Goal: Task Accomplishment & Management: Use online tool/utility

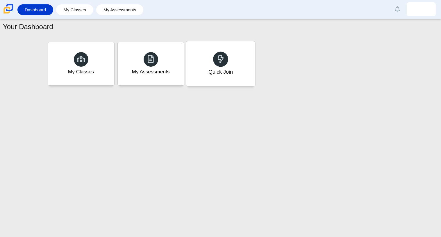
click at [228, 76] on div "Quick Join" at bounding box center [220, 63] width 69 height 45
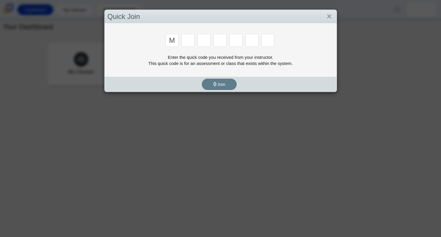
type input "M"
type input "7"
type input "E"
type input "3"
type input "e"
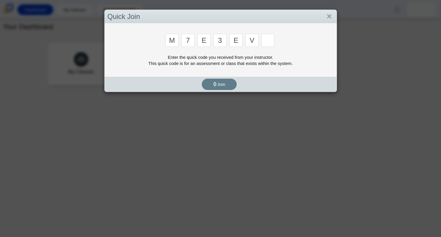
type input "v"
type input "w"
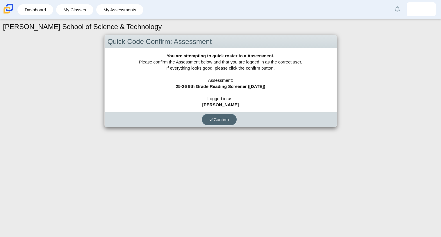
click at [219, 120] on span "Confirm" at bounding box center [219, 119] width 20 height 5
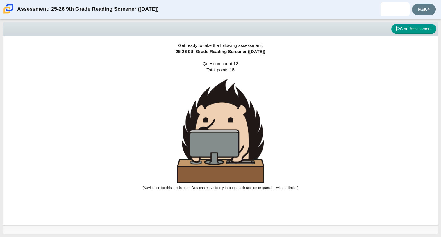
click at [228, 150] on img at bounding box center [220, 131] width 87 height 104
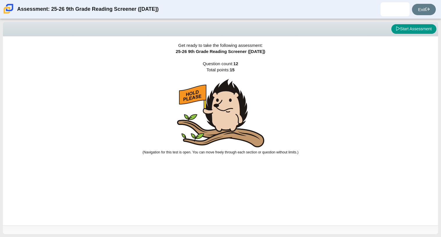
click at [264, 127] on img at bounding box center [220, 113] width 87 height 68
click at [236, 118] on img at bounding box center [220, 113] width 87 height 68
click at [236, 110] on img at bounding box center [220, 113] width 87 height 68
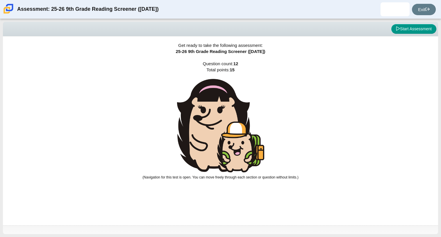
click at [223, 107] on img at bounding box center [220, 125] width 87 height 93
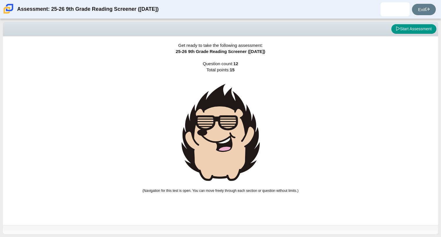
click at [227, 125] on img at bounding box center [220, 132] width 87 height 107
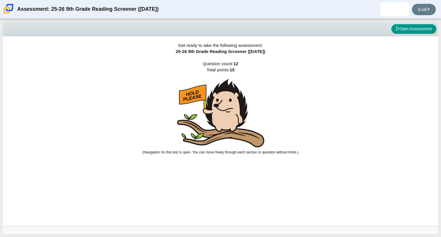
click at [227, 125] on img at bounding box center [220, 113] width 87 height 68
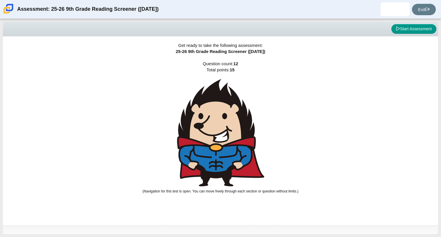
click at [227, 125] on img at bounding box center [220, 132] width 87 height 107
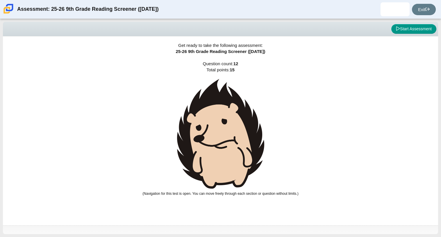
click at [227, 125] on img at bounding box center [220, 134] width 87 height 110
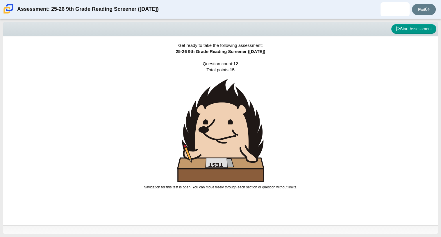
click at [227, 125] on img at bounding box center [220, 130] width 87 height 103
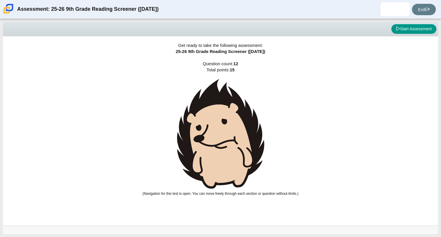
click at [227, 125] on img at bounding box center [220, 134] width 87 height 110
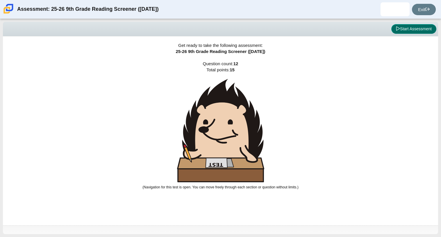
click at [411, 29] on button "Start Assessment" at bounding box center [414, 29] width 45 height 10
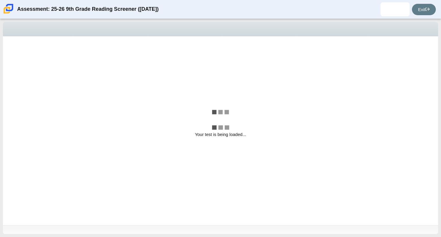
select select "ccc5b315-3c7c-471c-bf90-f22c8299c798"
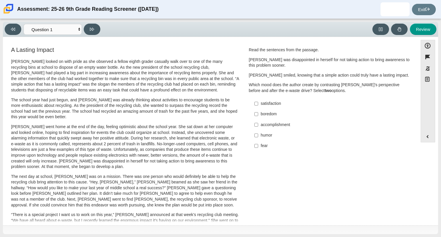
click at [265, 134] on div "humor" at bounding box center [334, 135] width 147 height 6
click at [258, 134] on input "humor humor" at bounding box center [257, 135] width 4 height 10
checkbox input "true"
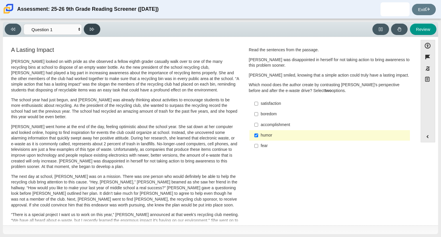
click at [98, 28] on button at bounding box center [92, 29] width 17 height 11
select select "0ff64528-ffd7-428d-b192-babfaadd44e8"
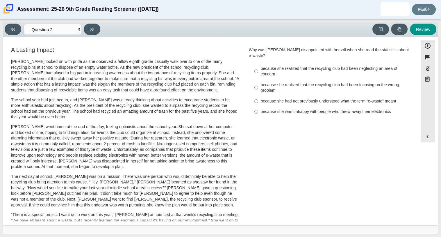
click at [302, 82] on div "because she realized that the recycling club had been focusing on the wrong pro…" at bounding box center [334, 87] width 147 height 11
click at [258, 82] on input "because she realized that the recycling club had been focusing on the wrong pro…" at bounding box center [257, 87] width 4 height 16
radio input "true"
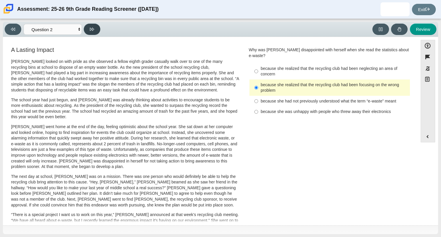
click at [97, 25] on button at bounding box center [92, 29] width 17 height 11
select select "7ce3d843-6974-4858-901c-1ff39630e843"
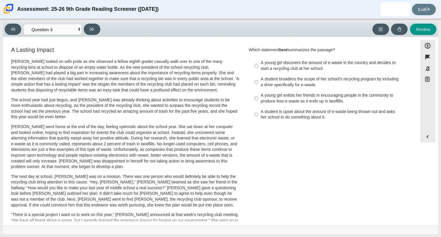
click at [268, 64] on div "A young girl discovers the amount of e-waste in the country and decides to star…" at bounding box center [334, 65] width 147 height 11
click at [258, 64] on input "A young girl discovers the amount of e-waste in the country and decides to star…" at bounding box center [257, 66] width 4 height 16
radio input "true"
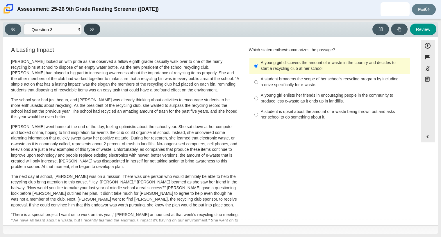
click at [94, 27] on icon at bounding box center [92, 29] width 4 height 4
select select "ca9ea0f1-49c5-4bd1-83b0-472c18652b42"
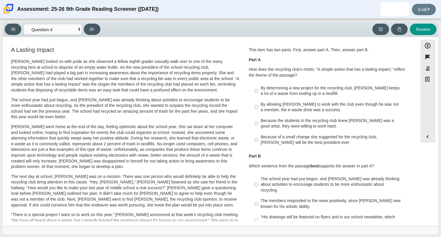
click at [284, 88] on div "By determining a new project for the recycling club, Scarlett keeps a lot of e-…" at bounding box center [334, 90] width 147 height 11
click at [258, 88] on input "By determining a new project for the recycling club, Scarlett keeps a lot of e-…" at bounding box center [257, 91] width 4 height 16
radio input "true"
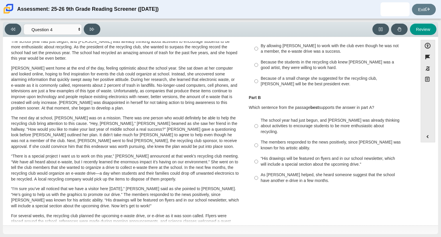
scroll to position [59, 0]
click at [273, 171] on div "As Scarlett helped, she heard someone suggest that the school have another e-dr…" at bounding box center [334, 176] width 147 height 11
click at [258, 170] on input "As Scarlett helped, she heard someone suggest that the school have another e-dr…" at bounding box center [257, 177] width 4 height 16
radio input "true"
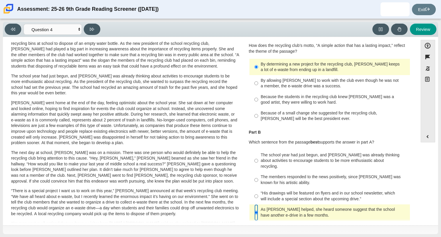
scroll to position [0, 0]
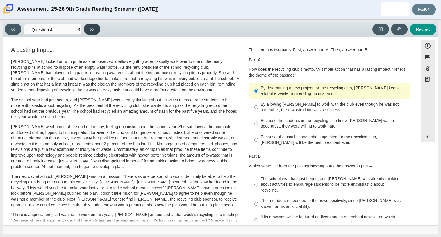
click at [85, 29] on button at bounding box center [92, 29] width 17 height 11
select select "e41f1a79-e29f-4095-8030-a53364015bed"
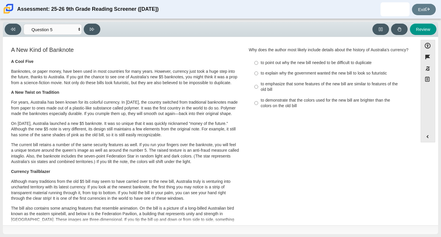
click at [263, 68] on label "to point out why the new bill needed to be difficult to duplicate to point out …" at bounding box center [331, 63] width 160 height 10
click at [258, 68] on input "to point out why the new bill needed to be difficult to duplicate to point out …" at bounding box center [257, 63] width 4 height 10
radio input "true"
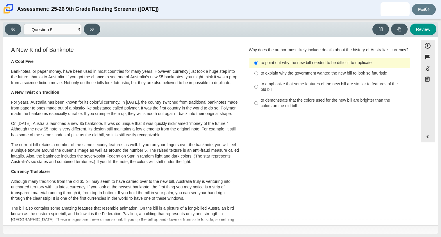
click at [262, 76] on div "to explain why the government wanted the new bill to look so futuristic" at bounding box center [334, 73] width 147 height 6
click at [258, 79] on input "to explain why the government wanted the new bill to look so futuristic to expl…" at bounding box center [257, 73] width 4 height 10
radio input "true"
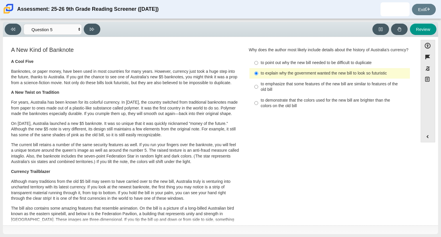
click at [270, 68] on label "to point out why the new bill needed to be difficult to duplicate to point out …" at bounding box center [331, 63] width 160 height 10
click at [258, 68] on input "to point out why the new bill needed to be difficult to duplicate to point out …" at bounding box center [257, 63] width 4 height 10
radio input "true"
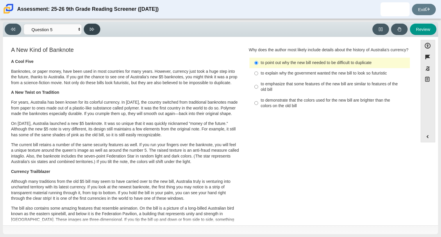
click at [94, 31] on button at bounding box center [92, 29] width 17 height 11
select select "69146e31-7b3d-4a3e-9ce6-f30c24342ae0"
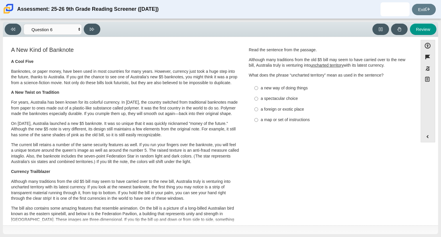
click at [272, 85] on div "a new way of doing things" at bounding box center [334, 88] width 147 height 6
click at [258, 85] on input "a new way of doing things a new way of doing things" at bounding box center [257, 88] width 4 height 10
radio input "true"
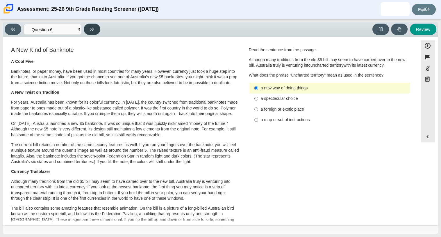
click at [96, 29] on button at bounding box center [92, 29] width 17 height 11
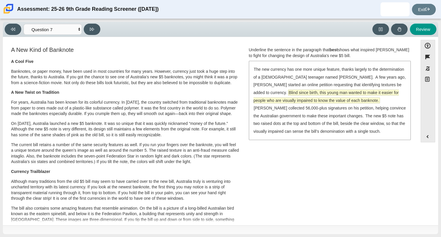
click at [358, 93] on span "Blind since birth, this young man wanted to make it easier for people who are v…" at bounding box center [326, 96] width 145 height 13
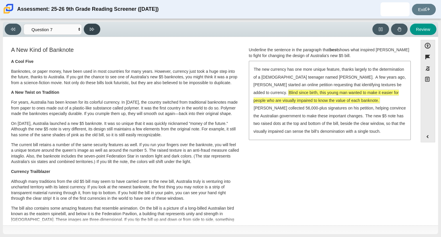
click at [97, 29] on button at bounding box center [92, 29] width 17 height 11
select select "ea8338c2-a6a3-418e-a305-2b963b54a290"
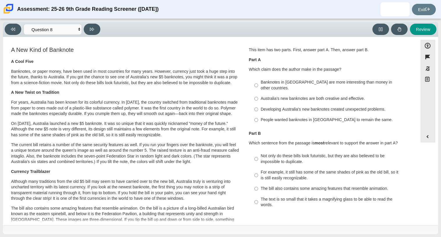
click at [292, 81] on div "Banknotes in Australia are more interesting than money in other countries." at bounding box center [334, 84] width 147 height 11
click at [258, 81] on input "Banknotes in Australia are more interesting than money in other countries. Bank…" at bounding box center [257, 85] width 4 height 16
radio input "true"
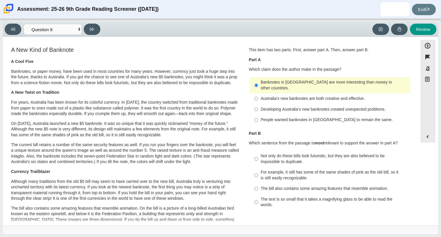
click at [287, 153] on div "Not only do these bills look futuristic, but they are also believed to be impos…" at bounding box center [334, 158] width 147 height 11
click at [258, 151] on input "Not only do these bills look futuristic, but they are also believed to be impos…" at bounding box center [257, 159] width 4 height 16
radio input "true"
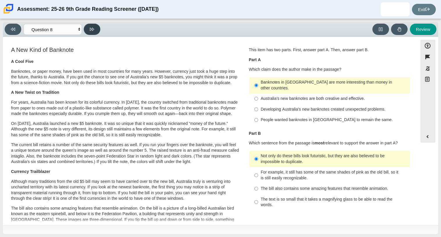
click at [90, 28] on icon at bounding box center [92, 29] width 4 height 4
select select "89f058d6-b15c-4ef5-a4b3-fdaffb8868b6"
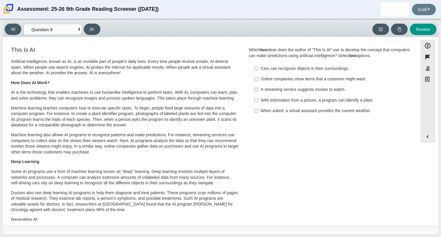
click at [280, 101] on div "With information from a picture, a program can identify a plant." at bounding box center [334, 100] width 147 height 6
click at [258, 101] on input "With information from a picture, a program can identify a plant. With informati…" at bounding box center [257, 100] width 4 height 10
checkbox input "true"
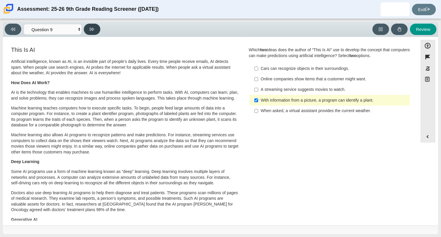
click at [88, 28] on button at bounding box center [92, 29] width 17 height 11
select select "cdf3c14e-a918-44d1-9b63-3db0fa81641e"
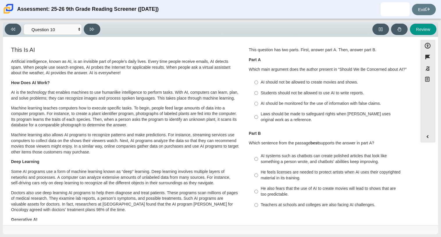
click at [261, 93] on div "Students should not be allowed to use AI to write reports." at bounding box center [334, 93] width 147 height 6
click at [258, 93] on input "Students should not be allowed to use AI to write reports. Students should not …" at bounding box center [257, 93] width 4 height 10
radio input "true"
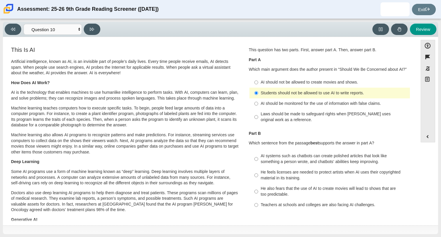
click at [270, 103] on div "AI should be monitored for the use of information with false claims." at bounding box center [334, 104] width 147 height 6
click at [258, 103] on input "AI should be monitored for the use of information with false claims. AI should …" at bounding box center [257, 103] width 4 height 10
radio input "true"
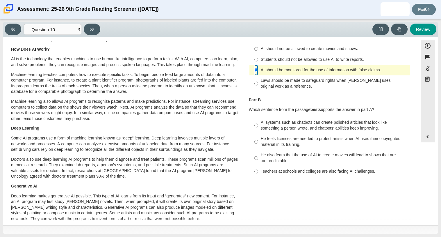
scroll to position [34, 0]
click at [292, 124] on div "AI systems such as chatbots can create polished articles that look like somethi…" at bounding box center [334, 124] width 147 height 11
click at [258, 124] on input "AI systems such as chatbots can create polished articles that look like somethi…" at bounding box center [257, 125] width 4 height 16
radio input "true"
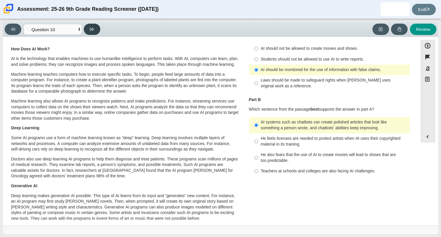
click at [95, 33] on button at bounding box center [92, 29] width 17 height 11
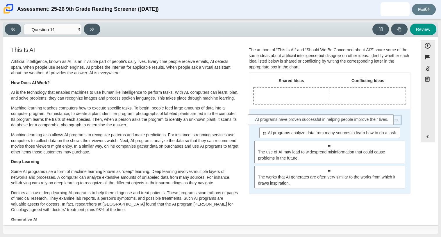
drag, startPoint x: 271, startPoint y: 121, endPoint x: 265, endPoint y: 120, distance: 6.4
click at [266, 120] on span "AI programs have proven successful in helping people improve their lives." at bounding box center [332, 120] width 133 height 6
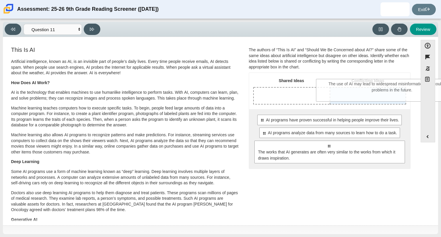
drag, startPoint x: 278, startPoint y: 153, endPoint x: 342, endPoint y: 91, distance: 88.7
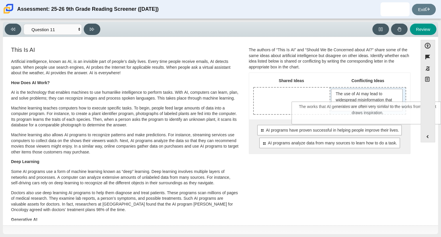
drag, startPoint x: 310, startPoint y: 173, endPoint x: 349, endPoint y: 118, distance: 67.4
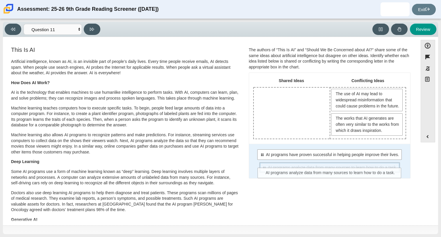
click at [302, 170] on span "AI programs analyze data from many sources to learn how to do a task." at bounding box center [332, 167] width 129 height 6
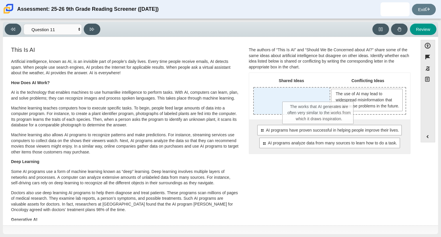
drag, startPoint x: 354, startPoint y: 136, endPoint x: 307, endPoint y: 119, distance: 49.7
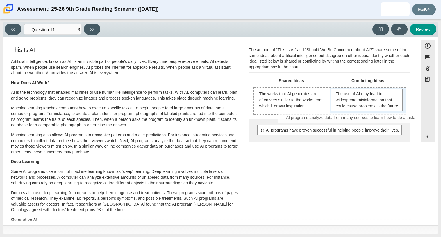
drag, startPoint x: 329, startPoint y: 149, endPoint x: 351, endPoint y: 118, distance: 38.1
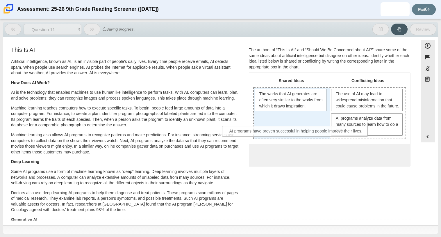
drag, startPoint x: 338, startPoint y: 162, endPoint x: 306, endPoint y: 132, distance: 43.9
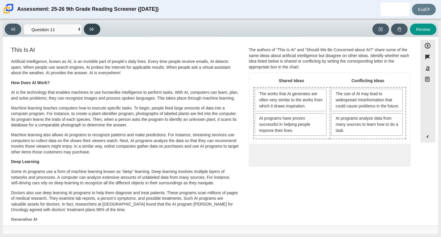
click at [96, 32] on button at bounding box center [92, 29] width 17 height 11
select select "c3effed4-44ce-4a19-bd96-1787f34e9b4c"
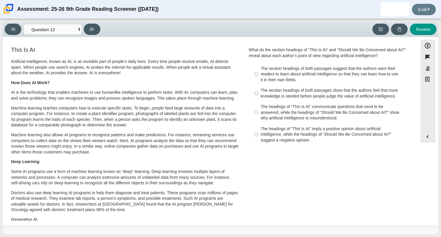
click at [291, 138] on div "The headings of “This Is AI” imply a positive opinion about artificial intellig…" at bounding box center [334, 134] width 147 height 17
click at [258, 138] on input "The headings of “This Is AI” imply a positive opinion about artificial intellig…" at bounding box center [257, 134] width 4 height 22
radio input "true"
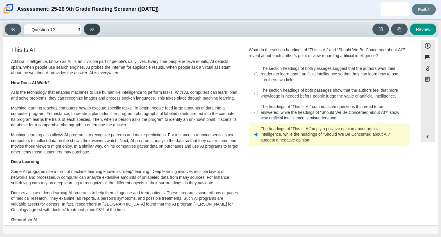
click at [96, 27] on button at bounding box center [92, 29] width 17 height 11
select select "review"
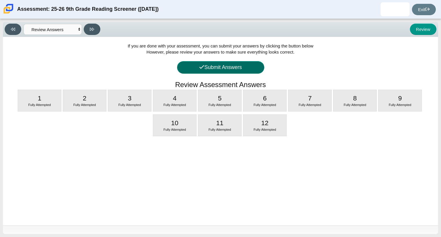
click at [200, 69] on icon at bounding box center [201, 66] width 5 height 5
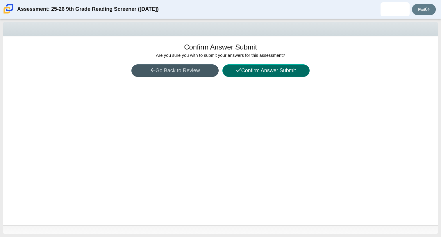
click at [248, 70] on button "Confirm Answer Submit" at bounding box center [266, 70] width 87 height 13
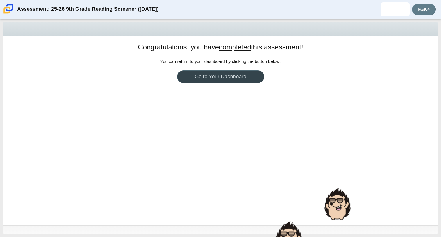
click at [242, 74] on link "Go to Your Dashboard" at bounding box center [220, 76] width 87 height 13
